Goal: Task Accomplishment & Management: Manage account settings

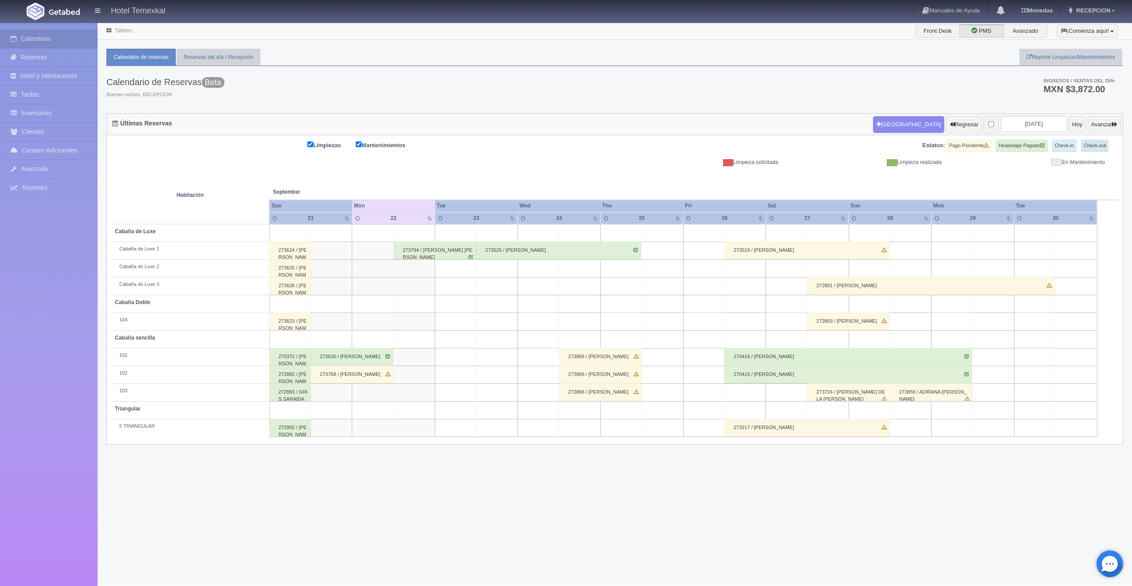
click at [299, 251] on div "273624 / GLORIA RUIZ" at bounding box center [290, 251] width 42 height 18
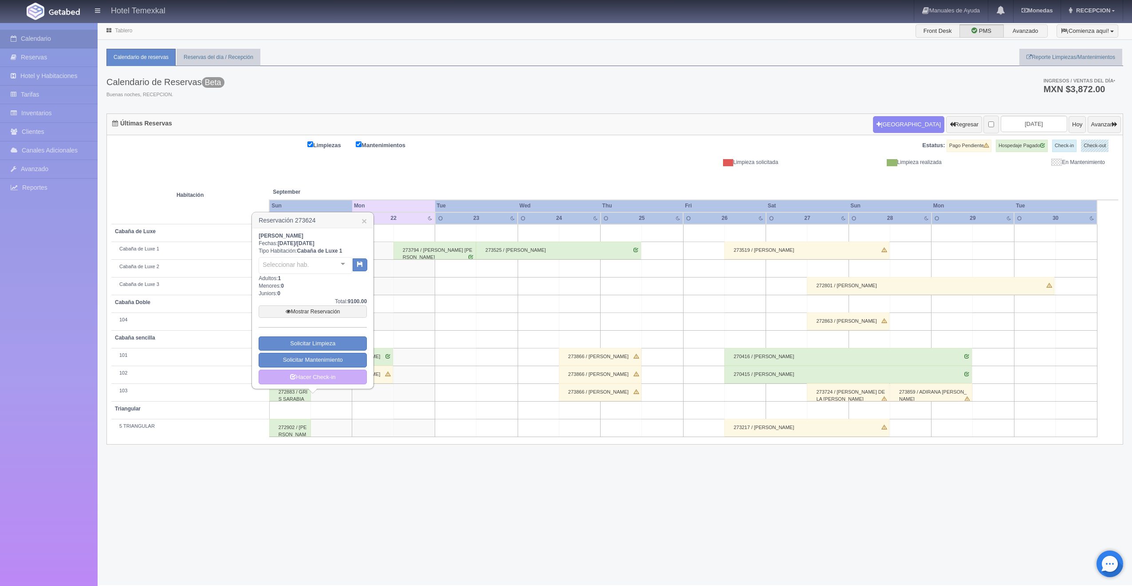
click at [299, 251] on b "Cabaña de Luxe 1" at bounding box center [319, 251] width 45 height 6
click at [306, 311] on link "Mostrar Reservación" at bounding box center [313, 312] width 108 height 12
drag, startPoint x: 306, startPoint y: 311, endPoint x: 287, endPoint y: 311, distance: 19.1
click at [287, 311] on icon at bounding box center [288, 311] width 5 height 5
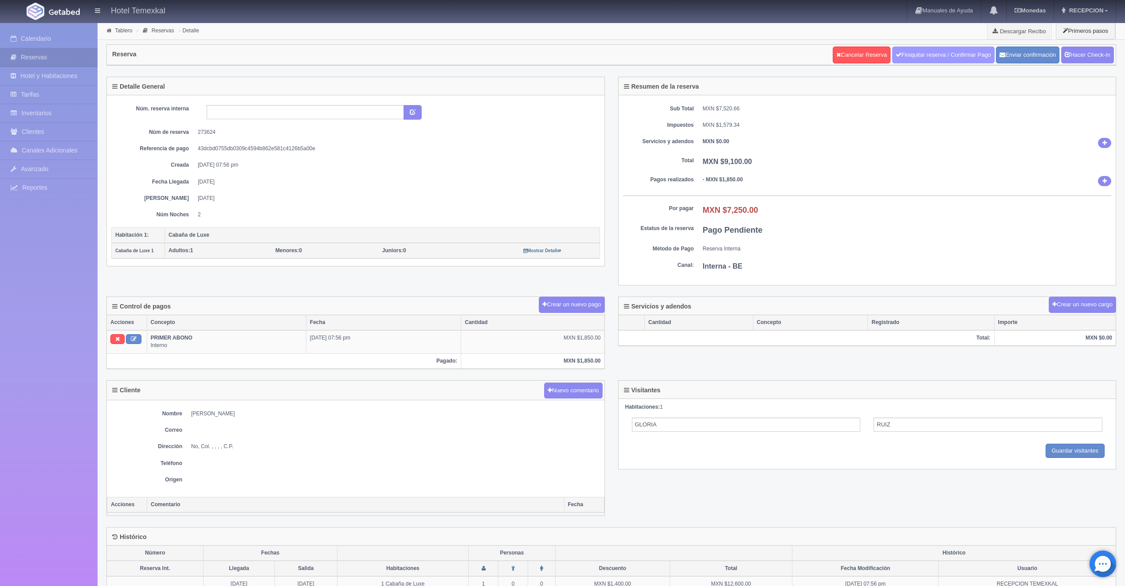
click at [969, 55] on link "Finiquitar reserva / Confirmar Pago" at bounding box center [943, 55] width 102 height 17
click at [613, 47] on div "Reserva Cancelar Reserva Finiquitar reserva / Confirmar Pago Enviar confirmació…" at bounding box center [611, 55] width 1009 height 20
click at [1084, 51] on link "Hacer Check-In" at bounding box center [1087, 55] width 53 height 17
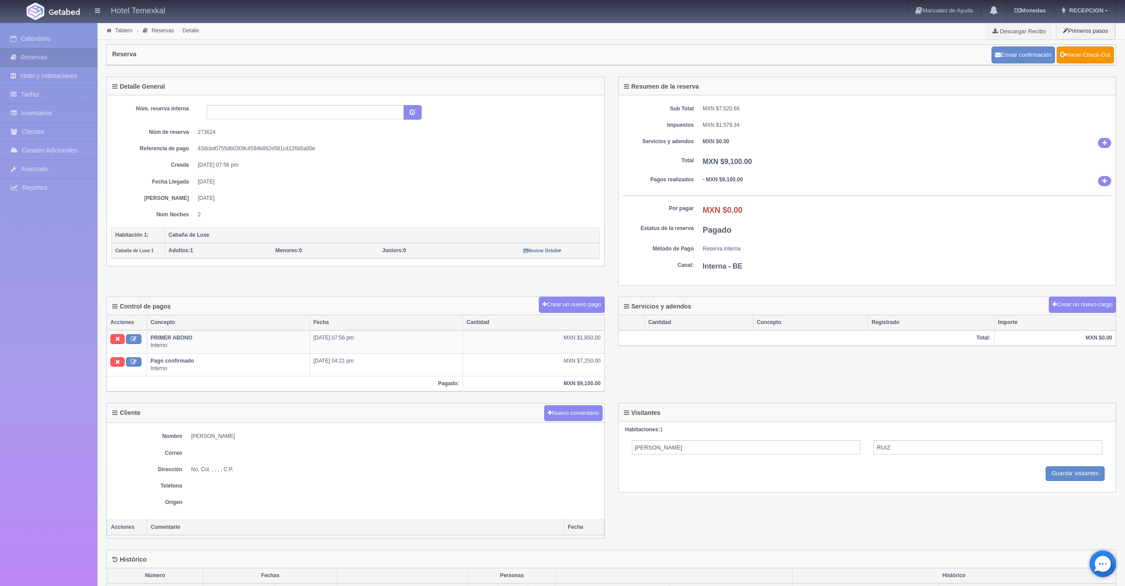
click at [1098, 45] on div "Enviar confirmación Hacer Check-Out" at bounding box center [1053, 55] width 127 height 22
click at [1072, 55] on link "Hacer Check-Out" at bounding box center [1085, 55] width 57 height 17
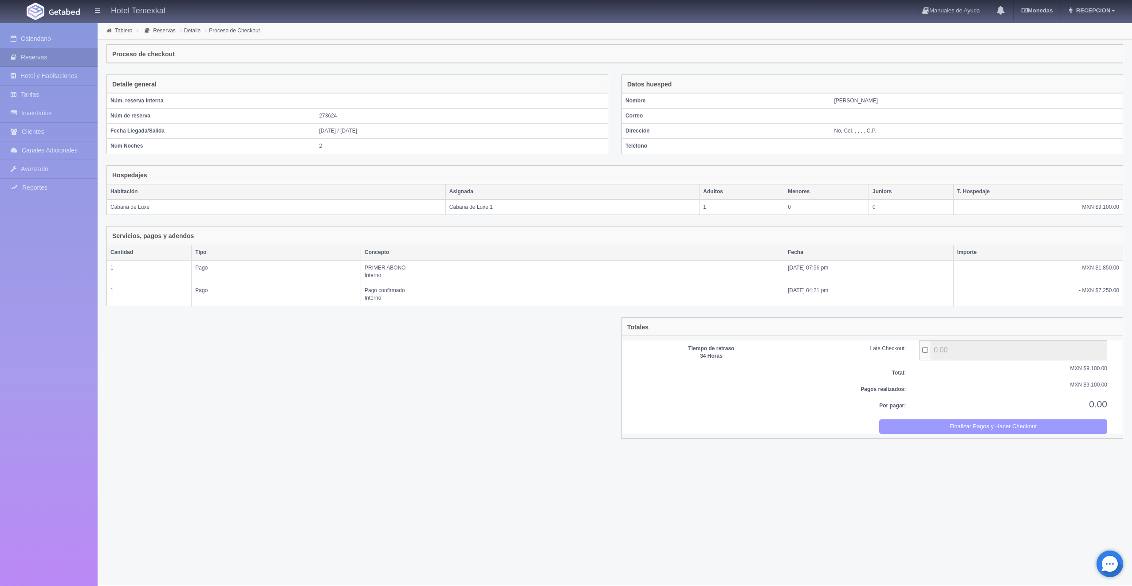
click at [966, 430] on button "Finalizar Pagos y Hacer Checkout" at bounding box center [993, 427] width 228 height 15
